Goal: Find specific page/section: Find specific page/section

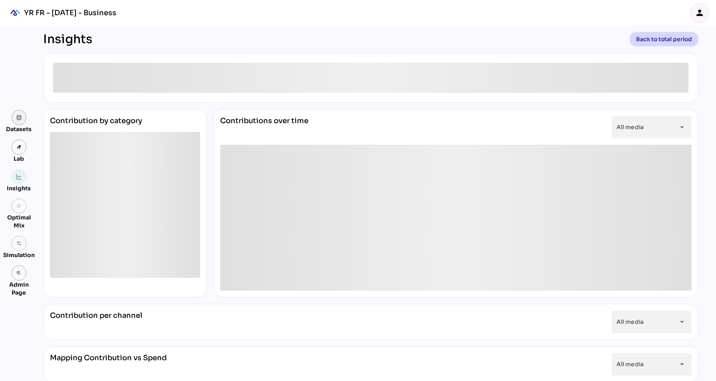
click at [20, 120] on link at bounding box center [19, 117] width 15 height 15
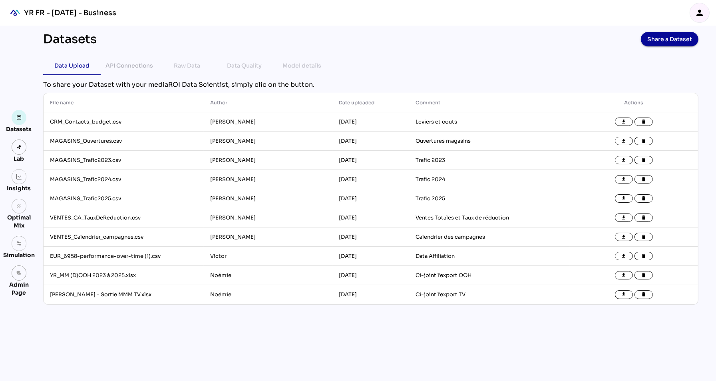
click at [697, 15] on icon "person" at bounding box center [699, 13] width 10 height 10
